Goal: Task Accomplishment & Management: Use online tool/utility

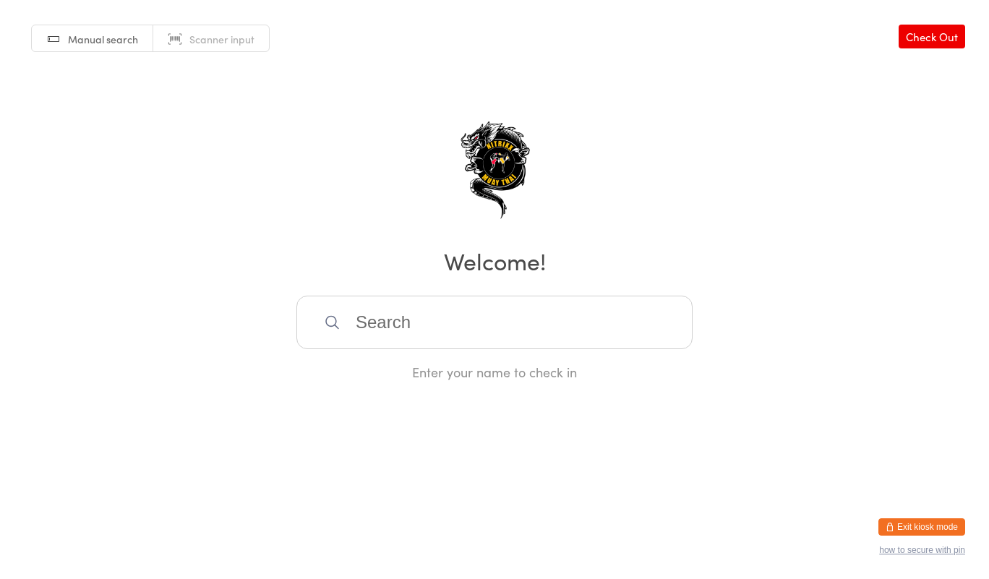
click at [614, 327] on input "search" at bounding box center [494, 322] width 396 height 53
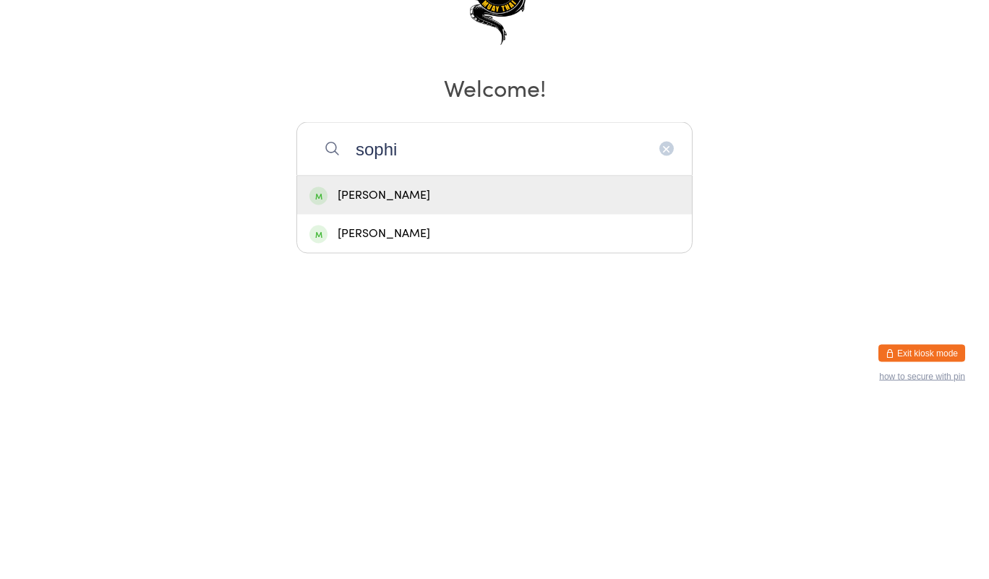
type input "sophi"
click at [591, 362] on div "[PERSON_NAME]" at bounding box center [494, 369] width 370 height 20
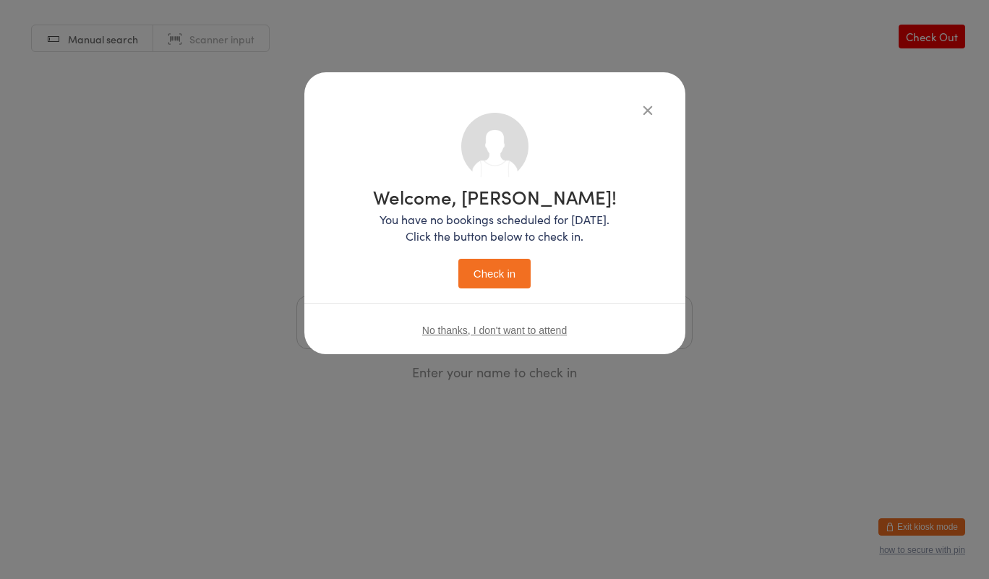
click at [496, 285] on button "Check in" at bounding box center [494, 274] width 72 height 30
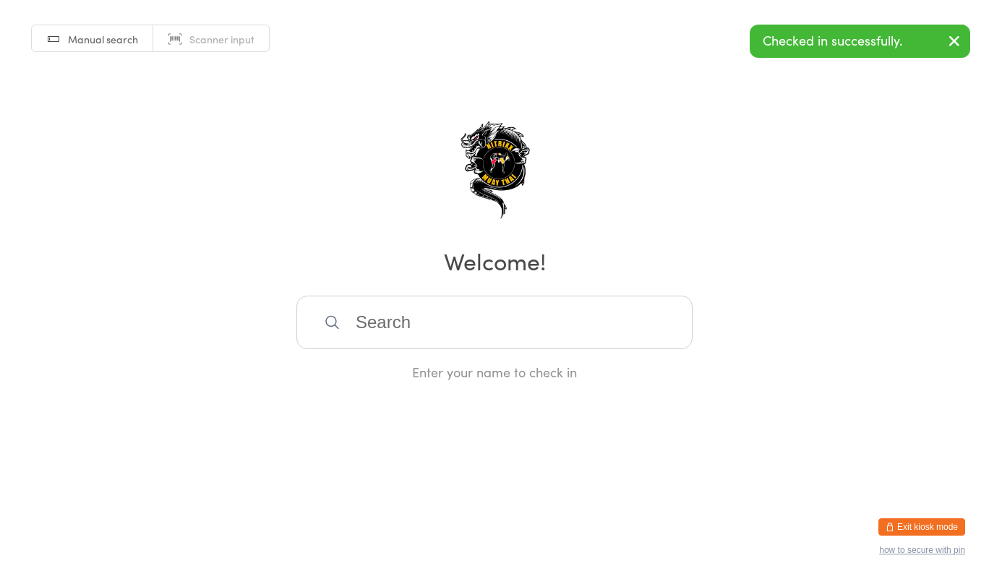
click at [525, 332] on input "search" at bounding box center [494, 322] width 396 height 53
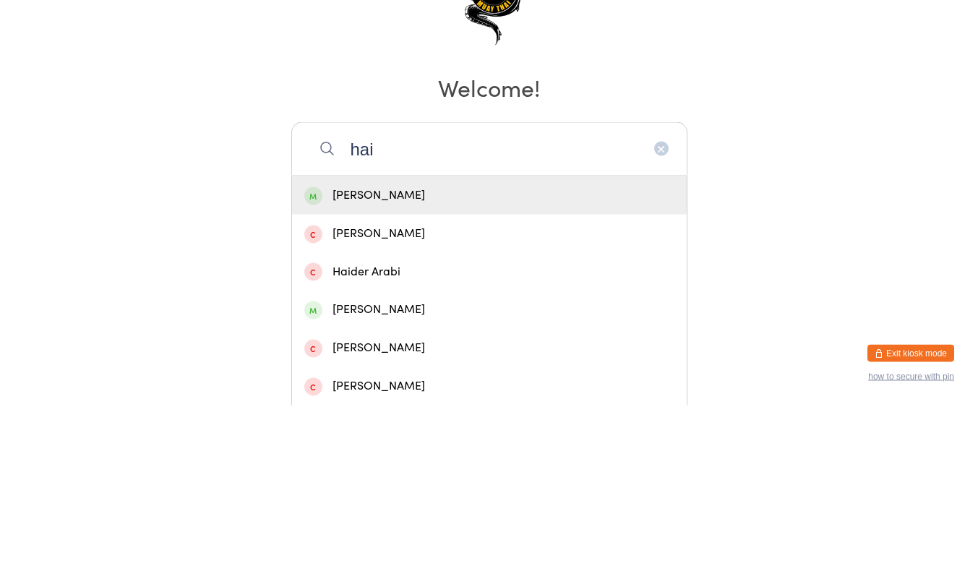
type input "hai"
click at [484, 383] on div "[PERSON_NAME]" at bounding box center [489, 369] width 395 height 38
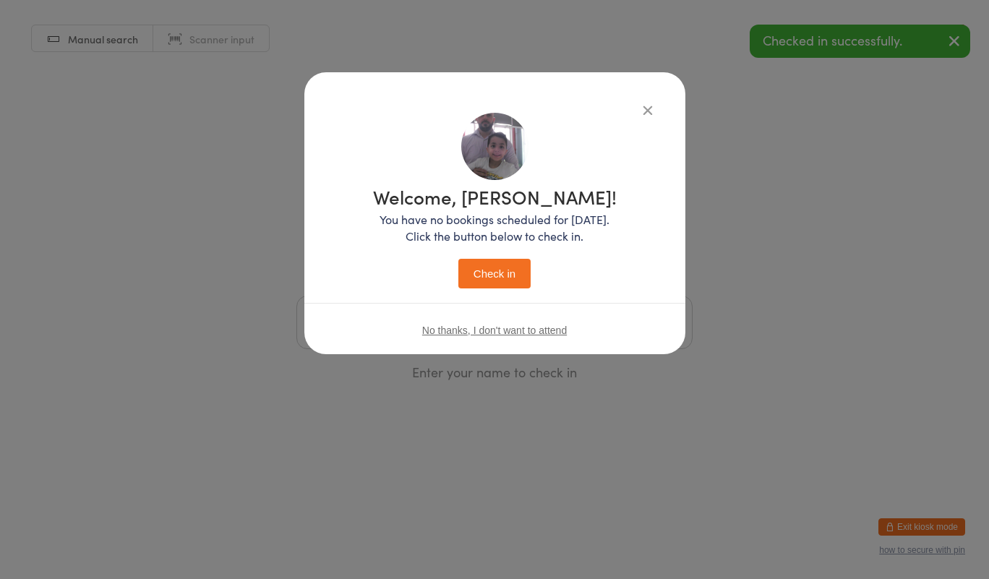
click at [494, 259] on button "Check in" at bounding box center [494, 274] width 72 height 30
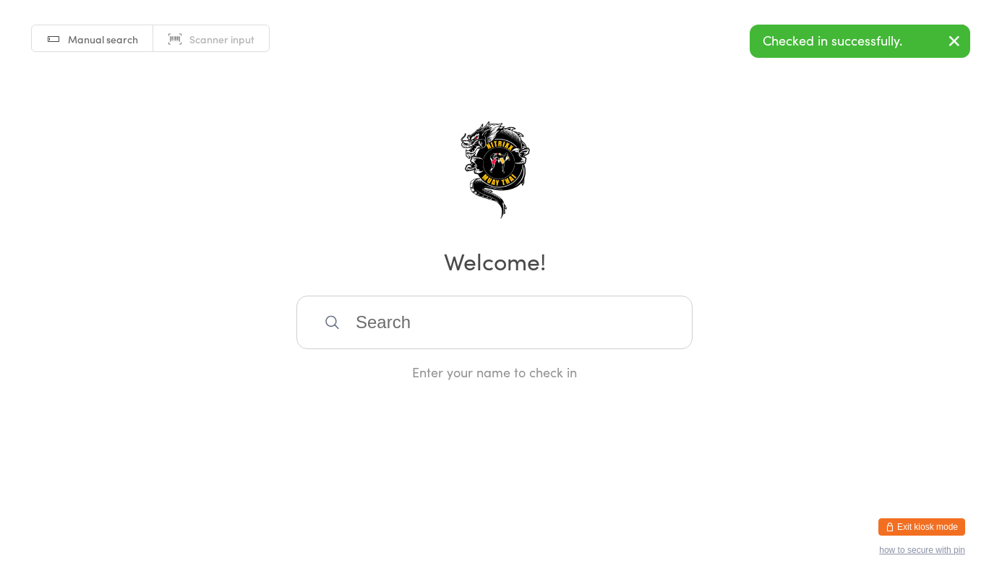
click at [317, 379] on div "Enter your name to check in" at bounding box center [494, 372] width 396 height 18
click at [359, 327] on input "search" at bounding box center [494, 322] width 396 height 53
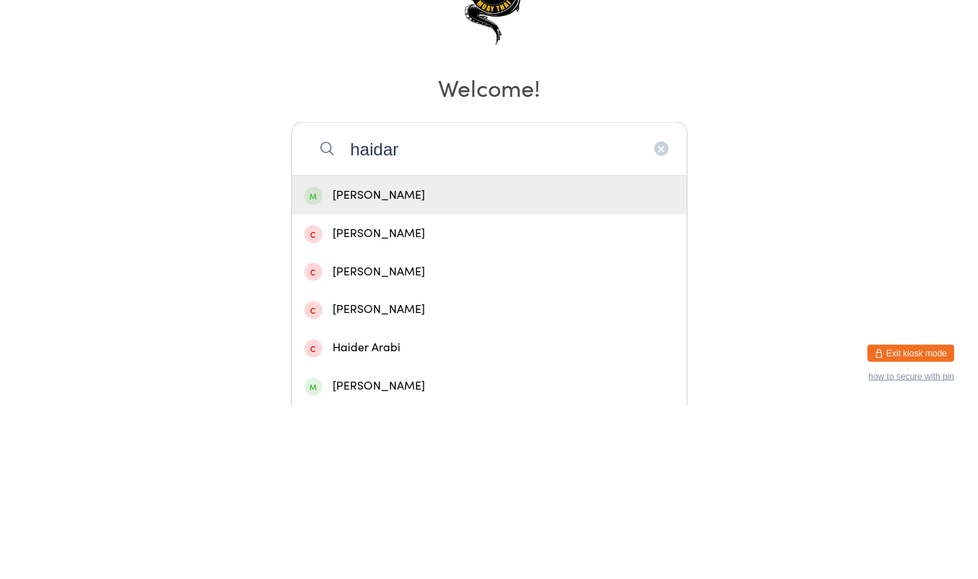
type input "haidar"
click at [415, 363] on div "[PERSON_NAME]" at bounding box center [489, 369] width 370 height 20
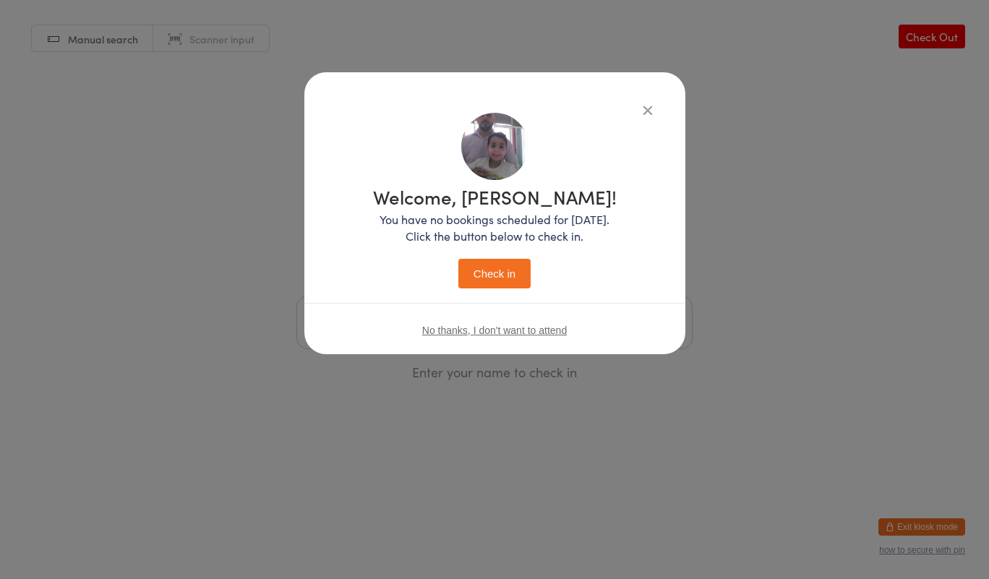
click at [493, 273] on button "Check in" at bounding box center [494, 274] width 72 height 30
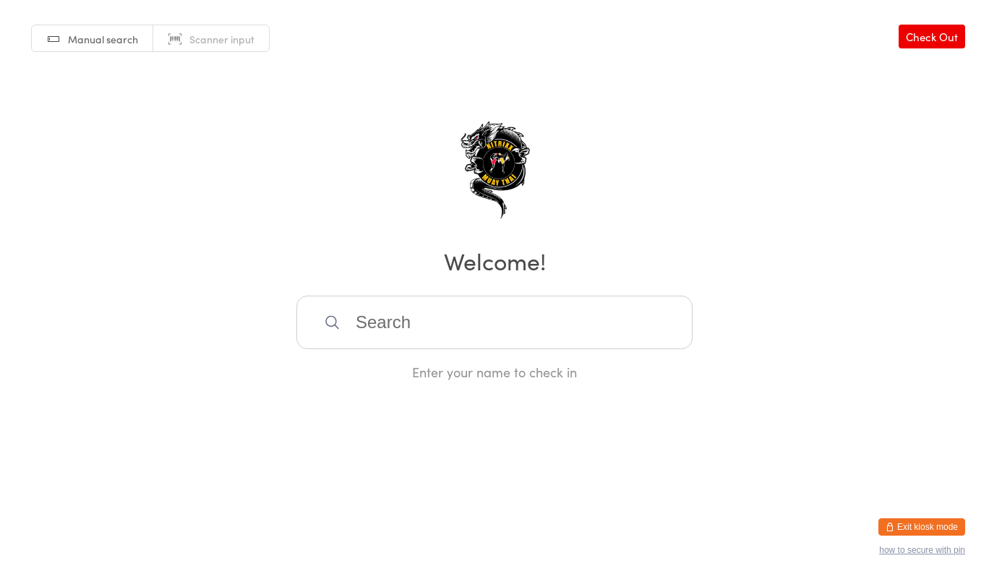
click at [424, 327] on input "search" at bounding box center [494, 322] width 396 height 53
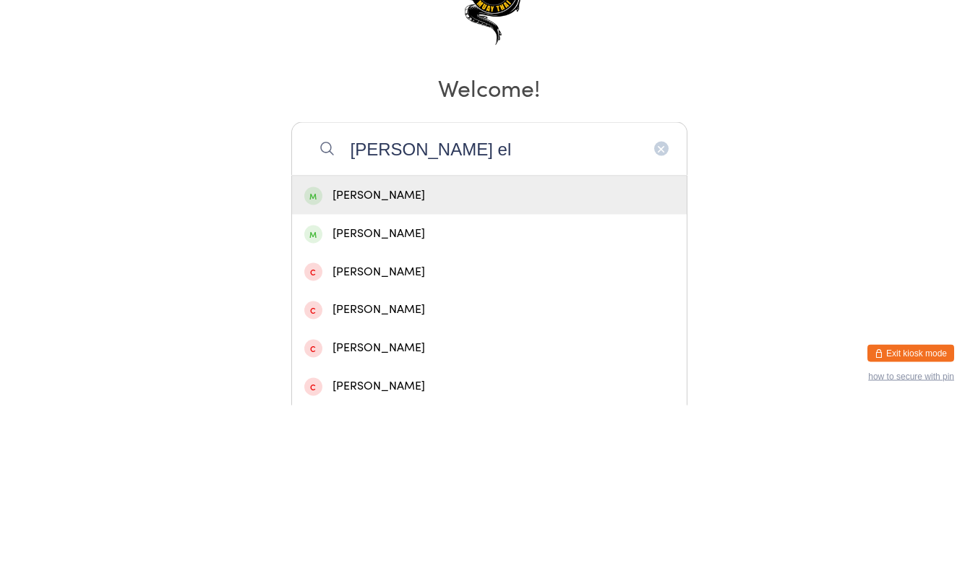
type input "[PERSON_NAME] el"
click at [412, 417] on div "[PERSON_NAME]" at bounding box center [489, 407] width 395 height 38
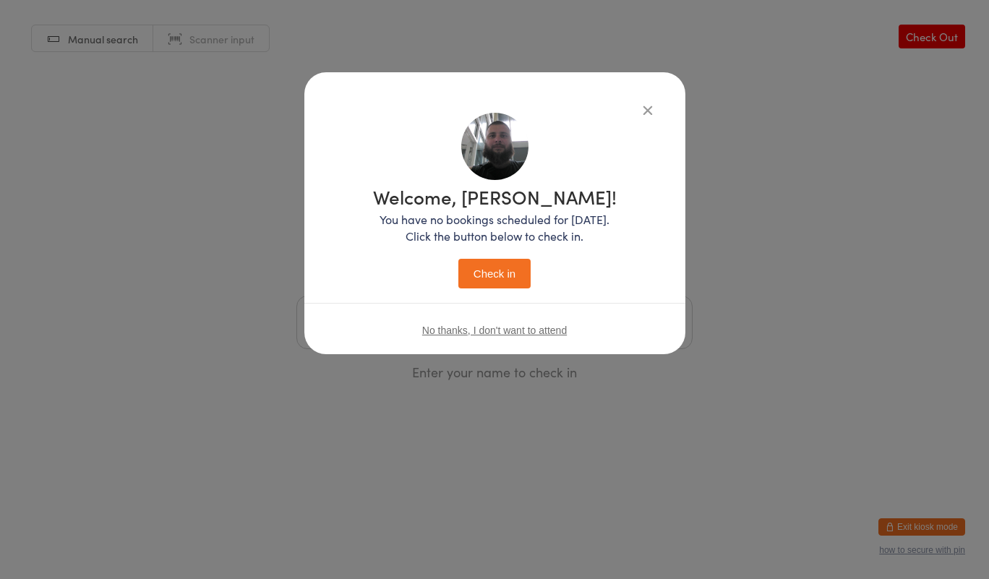
click at [483, 265] on button "Check in" at bounding box center [494, 274] width 72 height 30
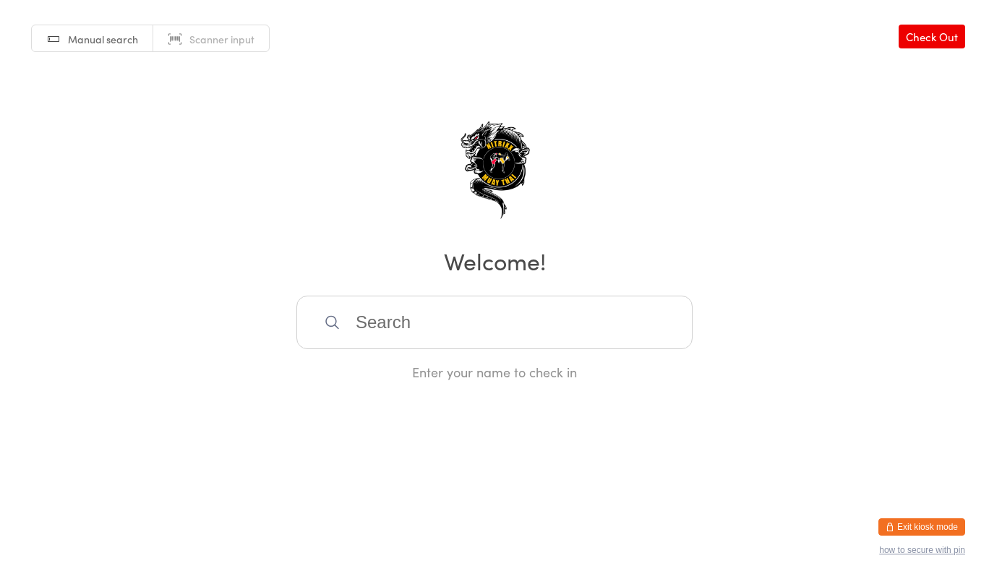
click at [560, 344] on input "search" at bounding box center [494, 322] width 396 height 53
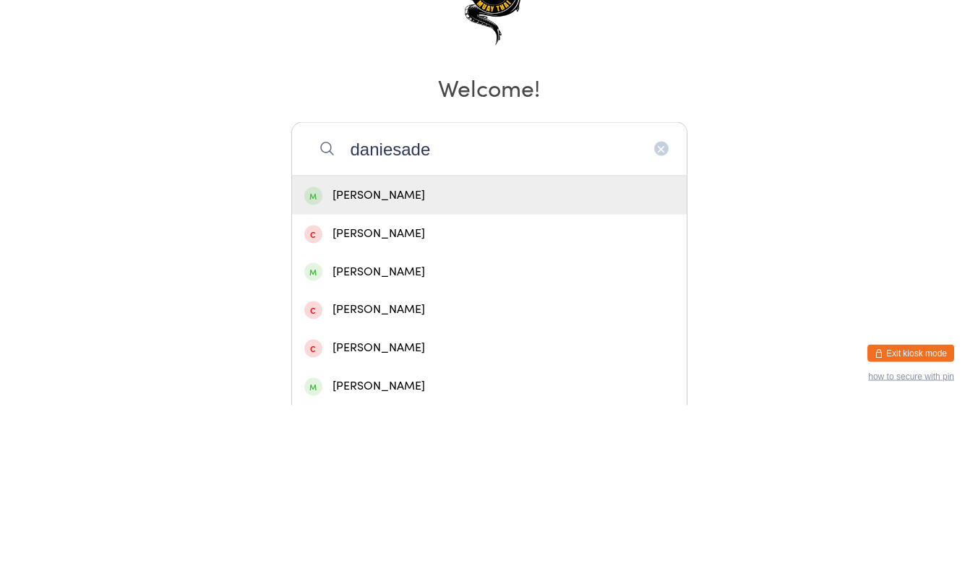
type input "daniesade"
click at [563, 372] on div "[PERSON_NAME]" at bounding box center [489, 369] width 370 height 20
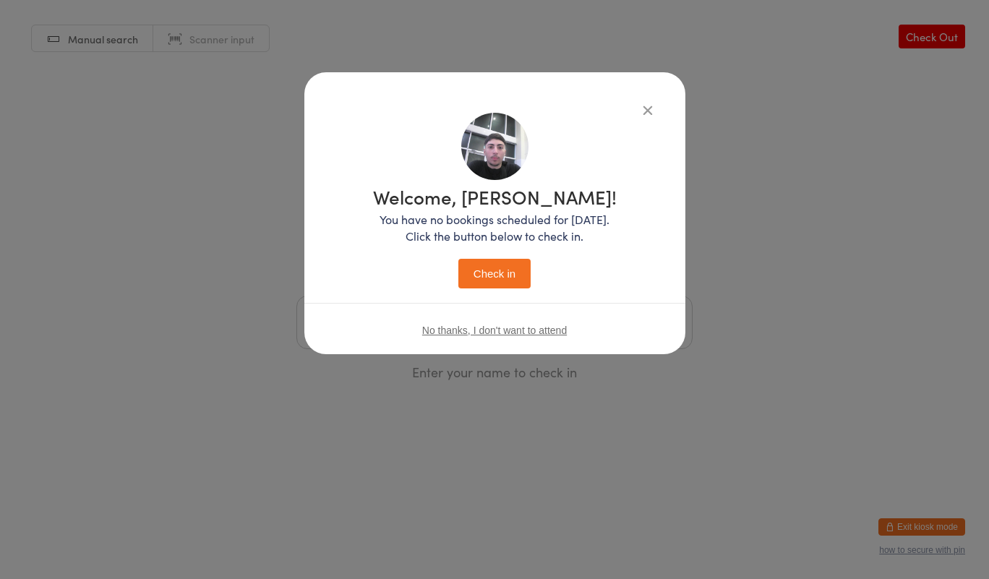
click at [502, 286] on button "Check in" at bounding box center [494, 274] width 72 height 30
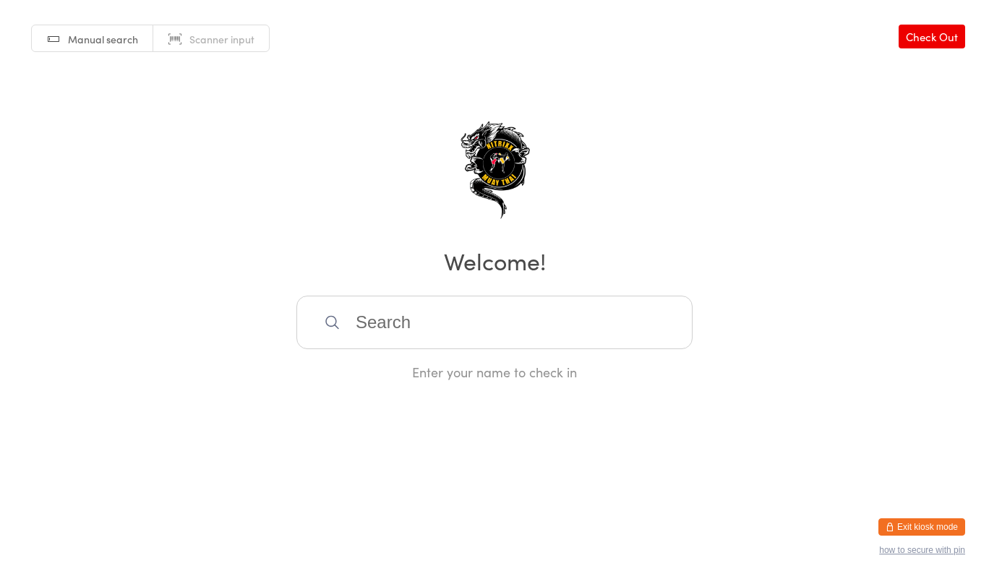
click at [390, 325] on input "search" at bounding box center [494, 322] width 396 height 53
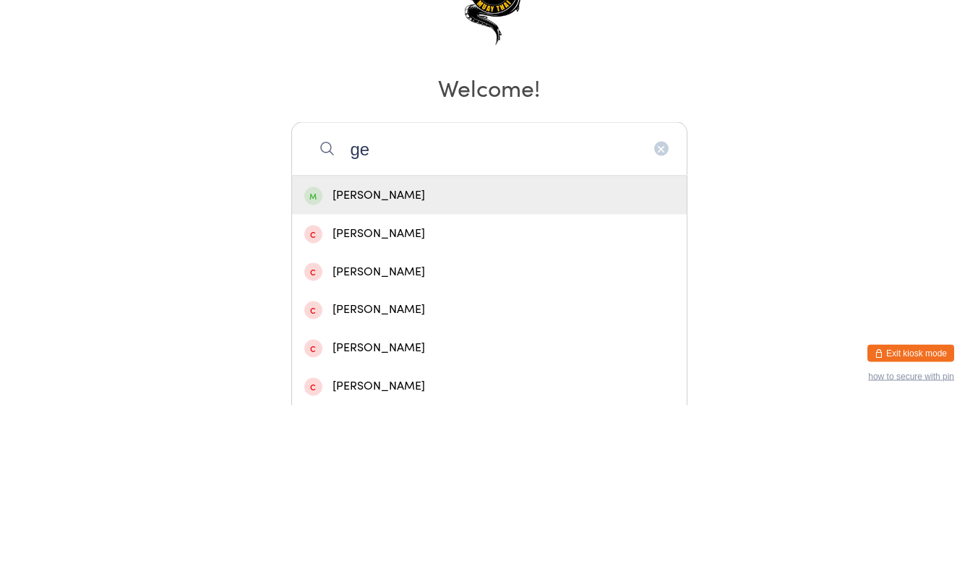
type input "ge"
click at [351, 360] on div "[PERSON_NAME]" at bounding box center [489, 369] width 370 height 20
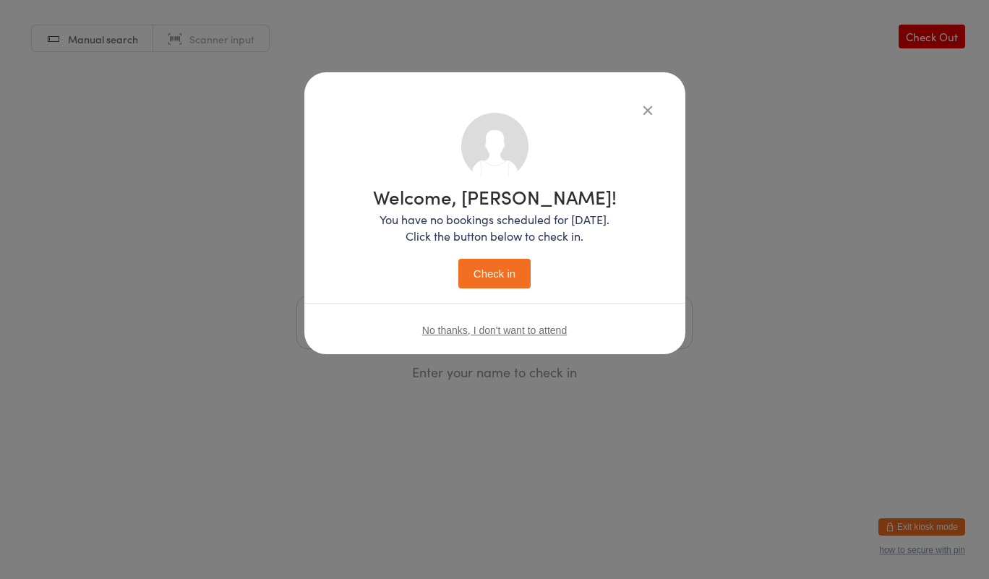
click at [647, 102] on icon "button" at bounding box center [648, 110] width 16 height 16
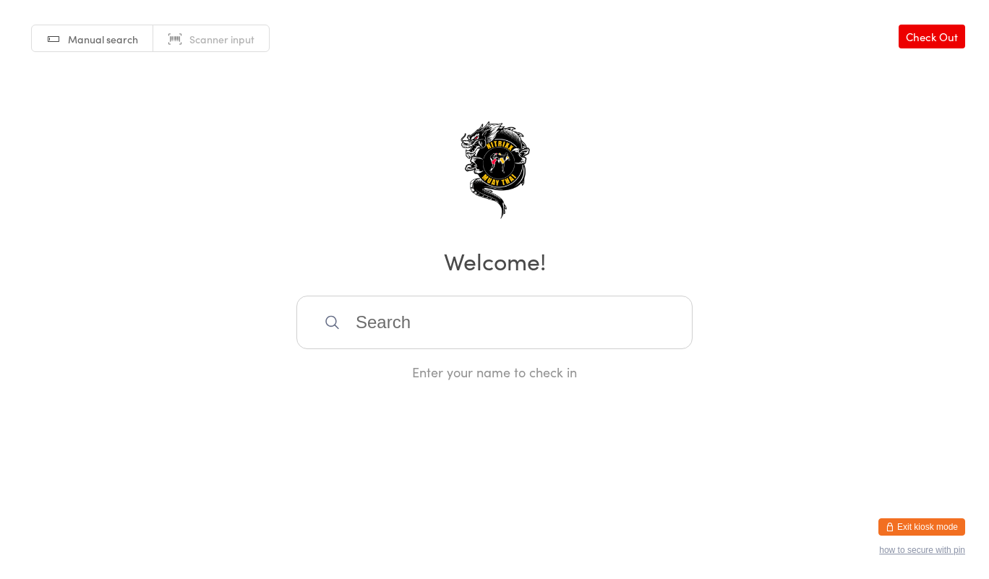
click at [455, 319] on input "search" at bounding box center [494, 322] width 396 height 53
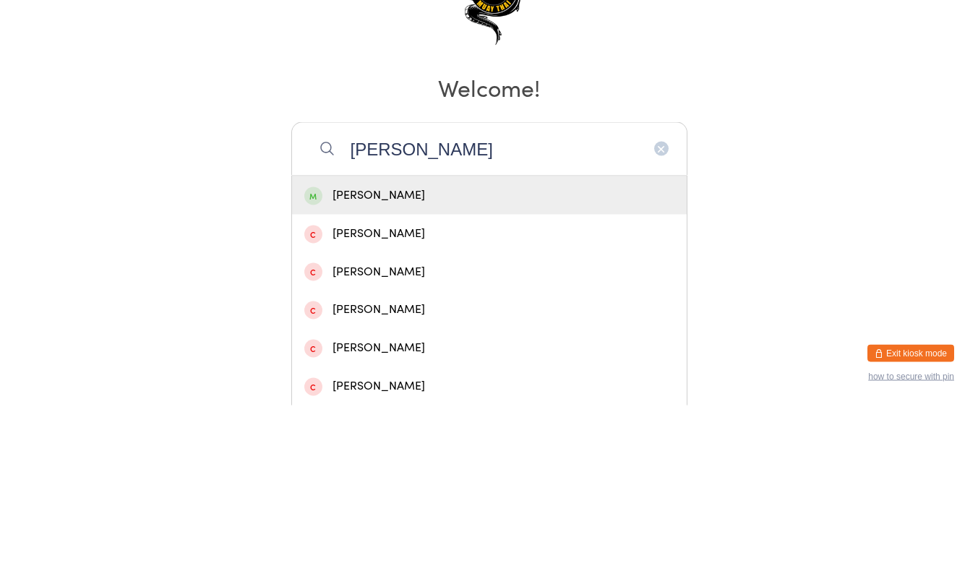
type input "[PERSON_NAME]"
click at [652, 379] on div "[PERSON_NAME]" at bounding box center [489, 369] width 395 height 38
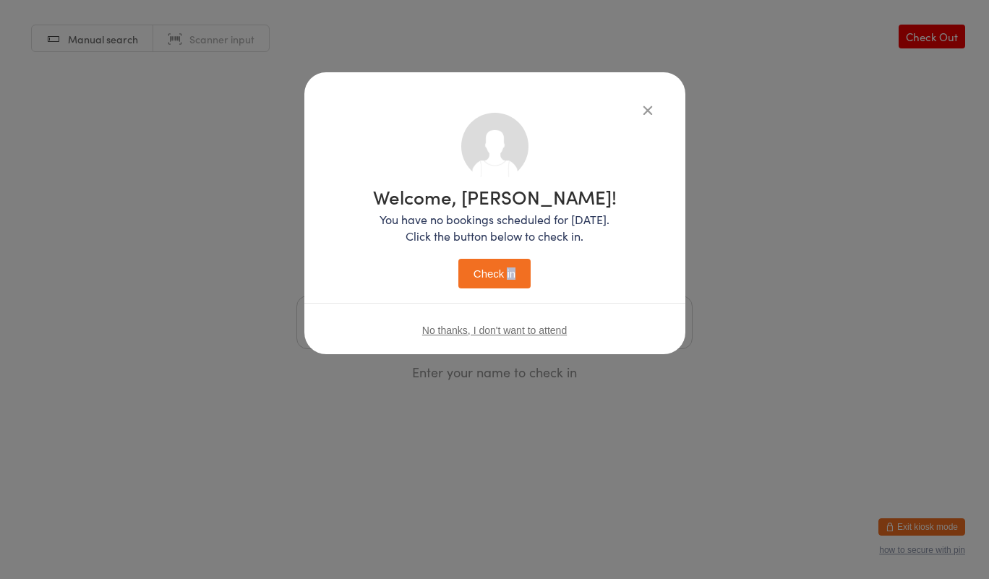
copy button "in"
click at [485, 287] on button "Check in" at bounding box center [494, 274] width 72 height 30
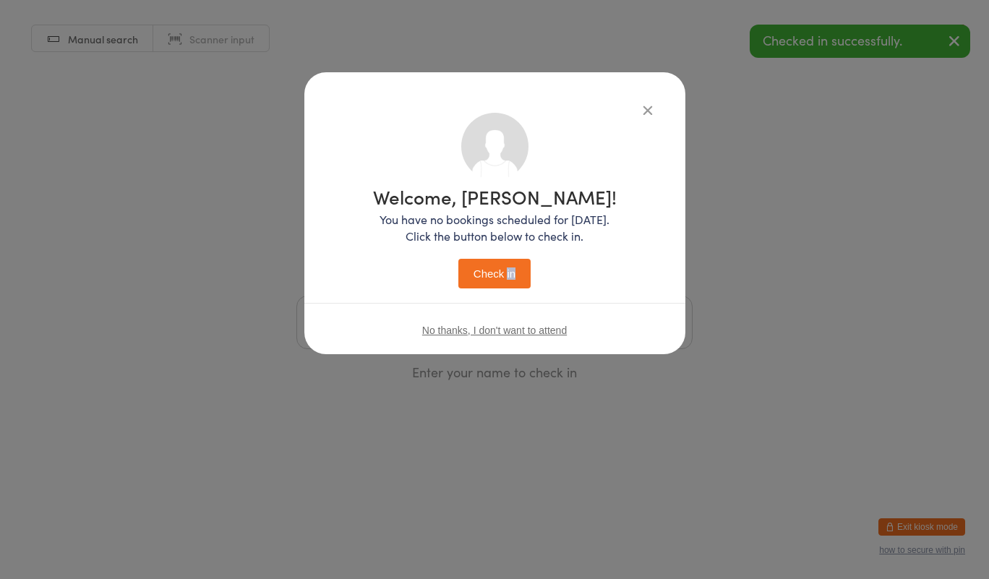
click at [499, 287] on div "Manual search Scanner input Check Out Welcome! Enter your name to check in" at bounding box center [494, 190] width 989 height 381
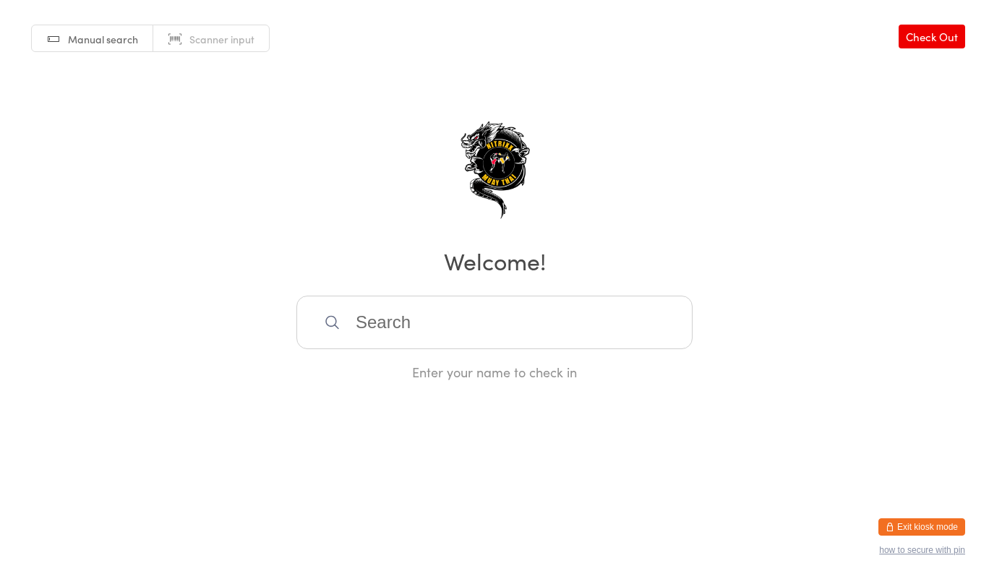
click at [614, 331] on input "search" at bounding box center [494, 322] width 396 height 53
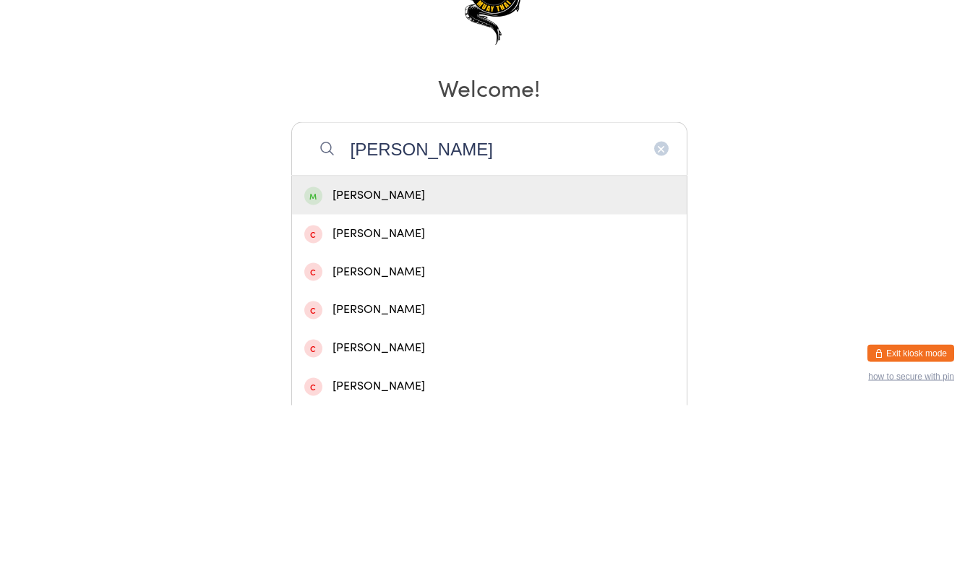
type input "[PERSON_NAME]"
click at [503, 383] on div "[PERSON_NAME]" at bounding box center [489, 369] width 395 height 38
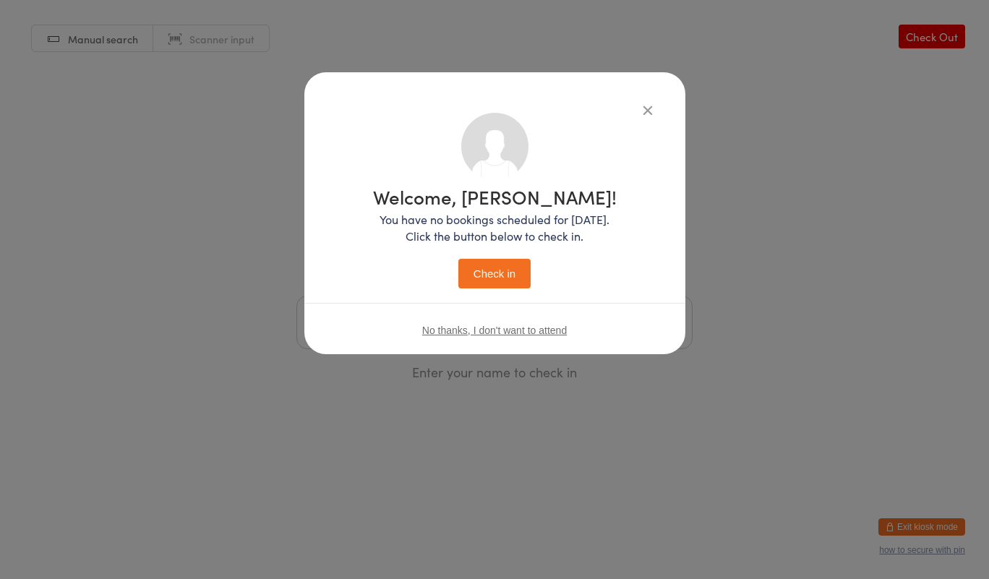
click at [493, 274] on button "Check in" at bounding box center [494, 274] width 72 height 30
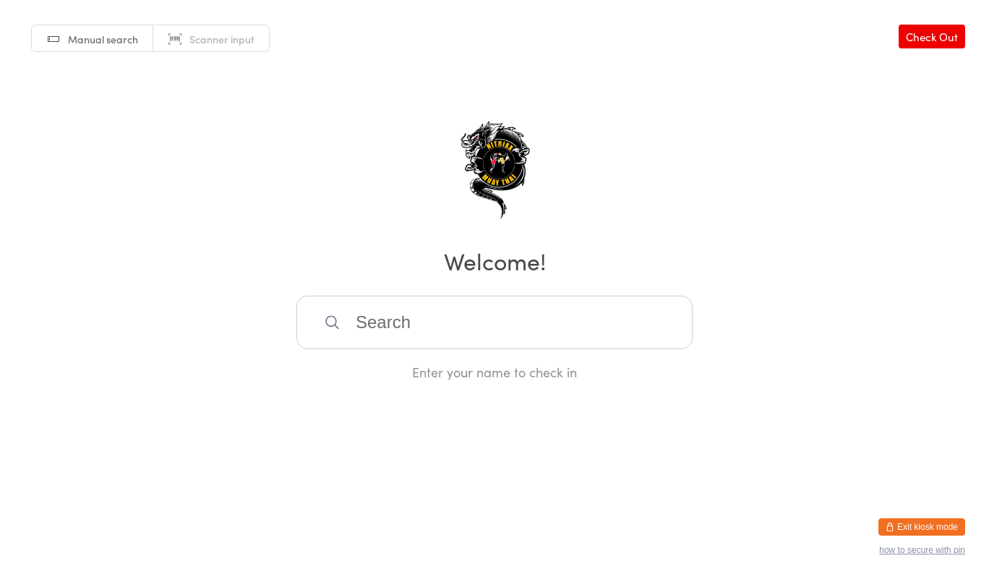
click at [620, 325] on input "search" at bounding box center [494, 322] width 396 height 53
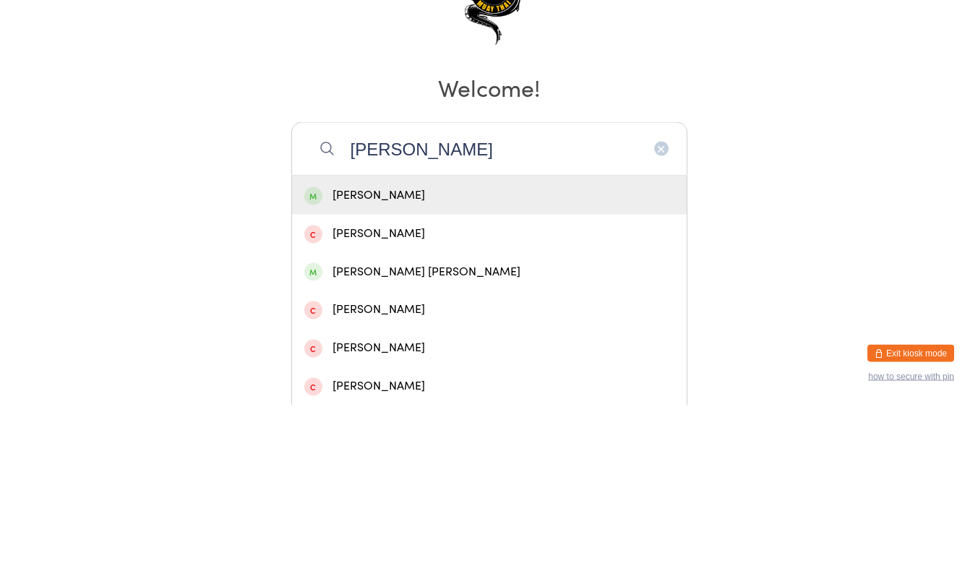
type input "[PERSON_NAME]"
click at [337, 442] on div "[PERSON_NAME] [PERSON_NAME]" at bounding box center [489, 446] width 370 height 20
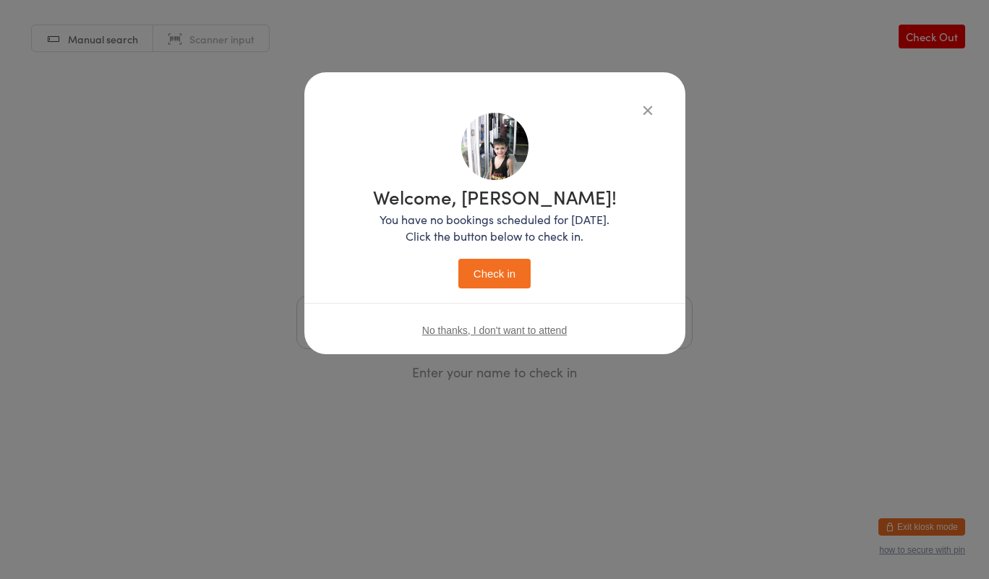
click at [504, 282] on button "Check in" at bounding box center [494, 274] width 72 height 30
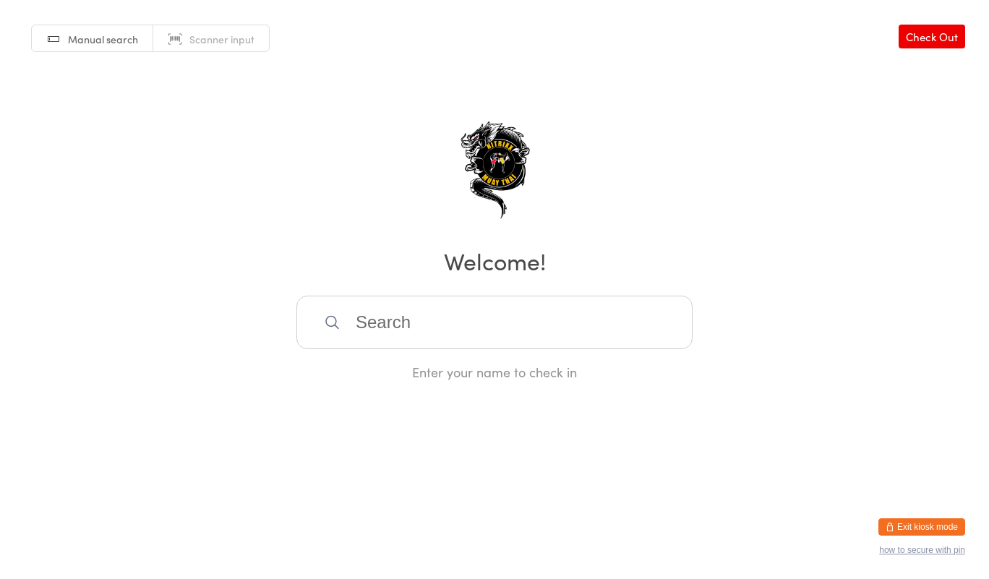
click at [380, 323] on input "search" at bounding box center [494, 322] width 396 height 53
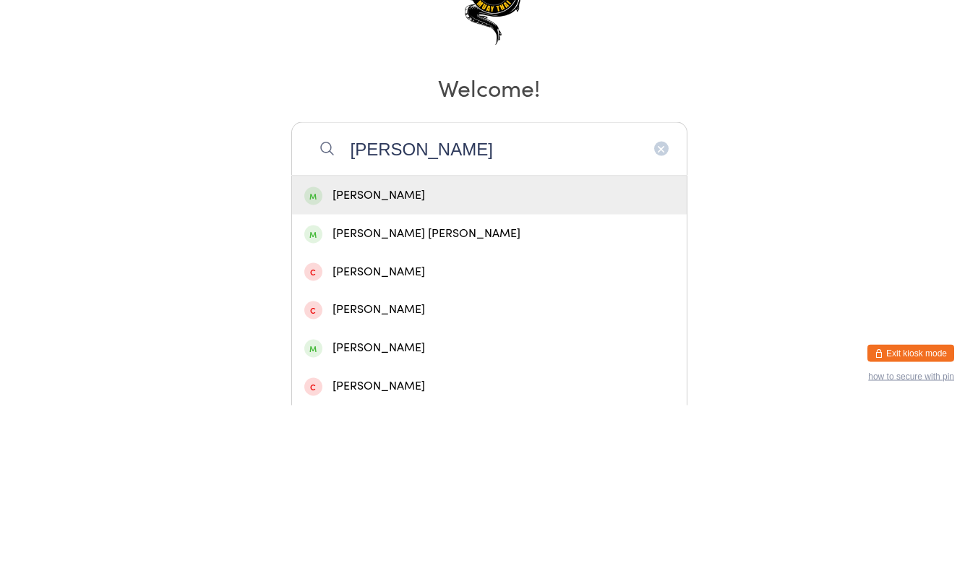
type input "[PERSON_NAME]"
click at [416, 379] on div "[PERSON_NAME]" at bounding box center [489, 369] width 395 height 38
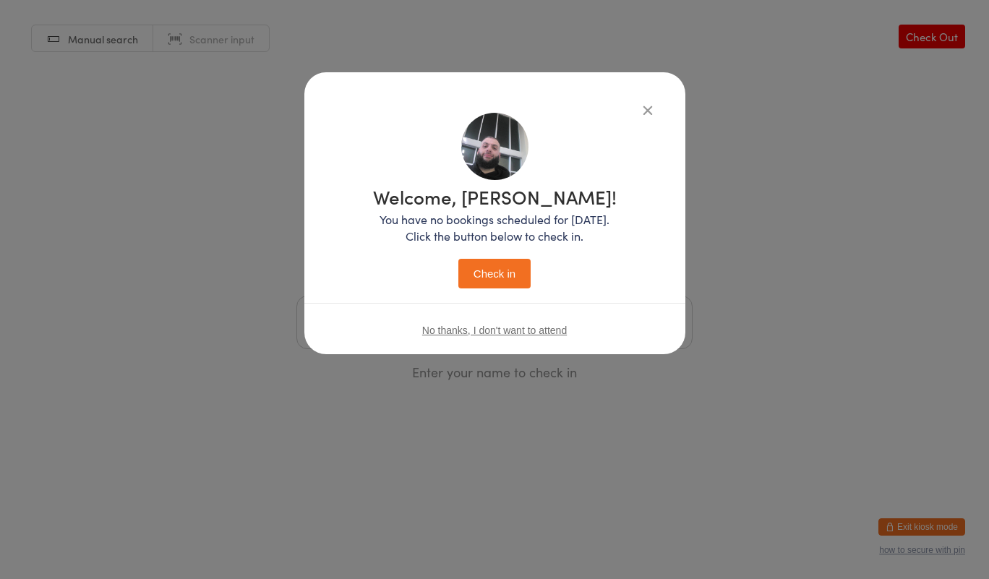
click at [507, 278] on button "Check in" at bounding box center [494, 274] width 72 height 30
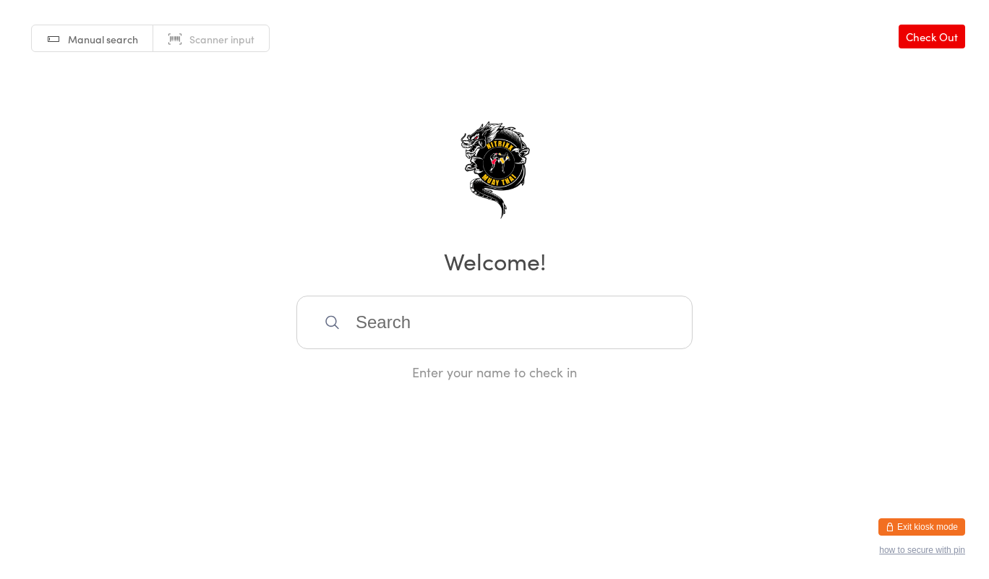
click at [387, 316] on input "search" at bounding box center [494, 322] width 396 height 53
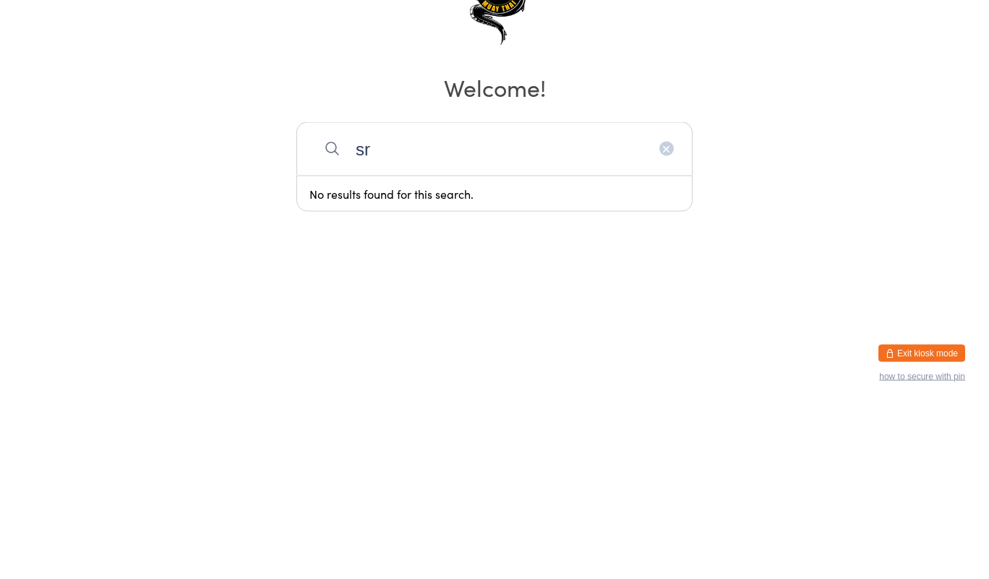
type input "s"
